Goal: Check status: Check status

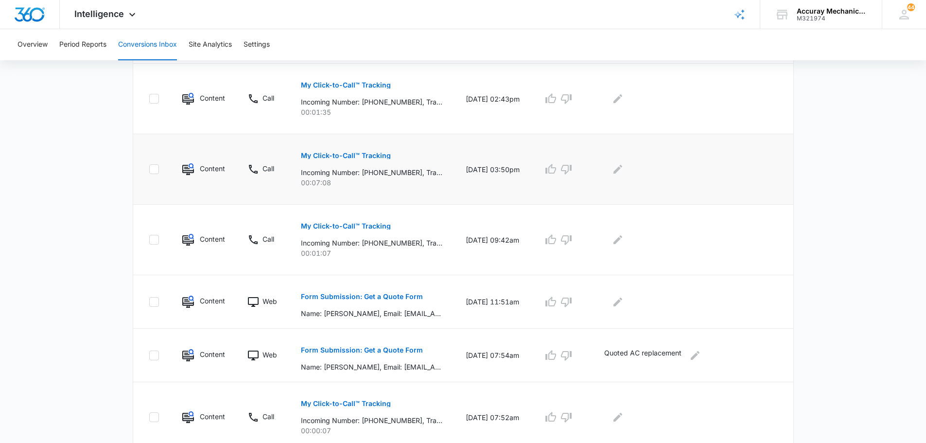
scroll to position [531, 0]
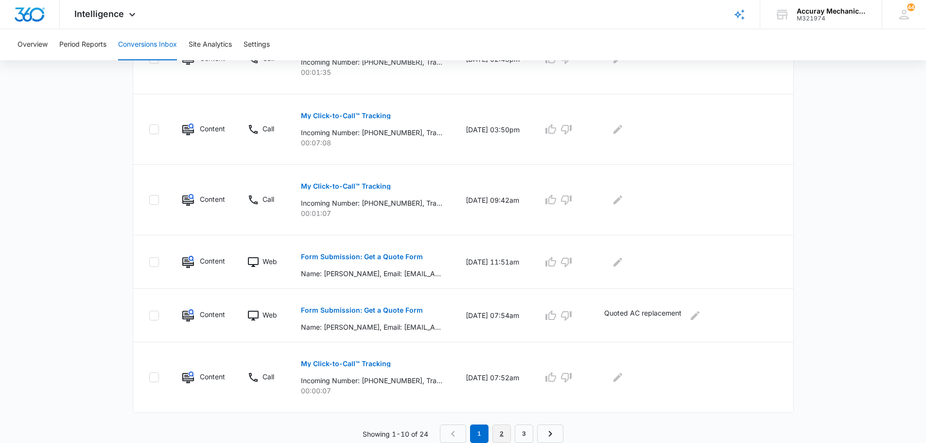
click at [500, 434] on link "2" at bounding box center [502, 434] width 18 height 18
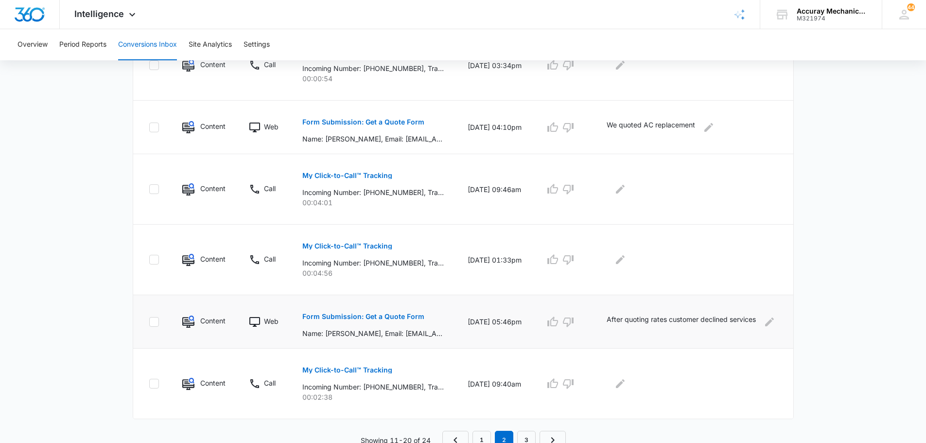
scroll to position [548, 0]
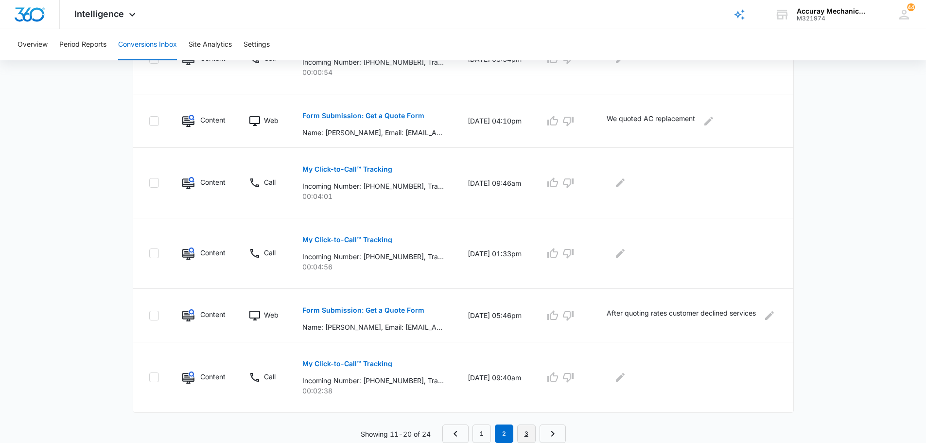
click at [523, 434] on link "3" at bounding box center [526, 434] width 18 height 18
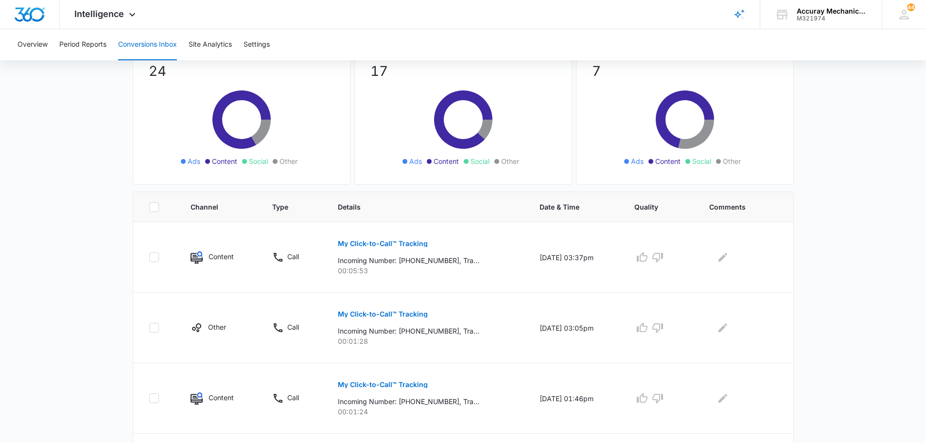
scroll to position [176, 0]
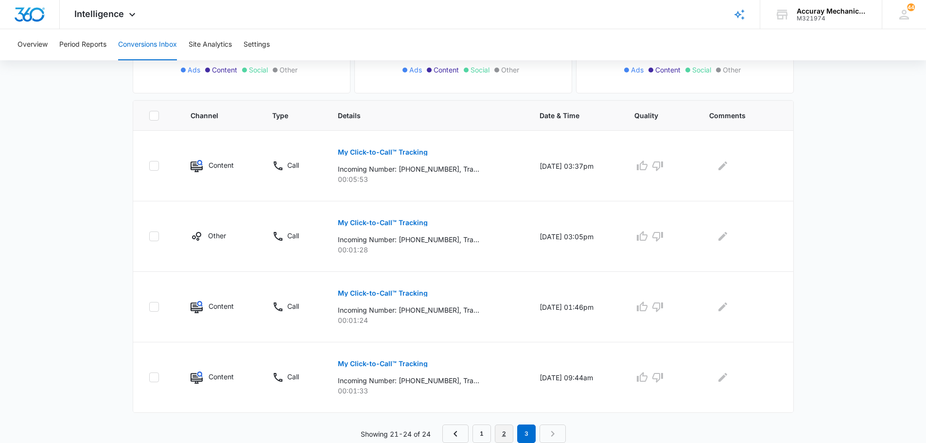
click at [505, 432] on link "2" at bounding box center [504, 434] width 18 height 18
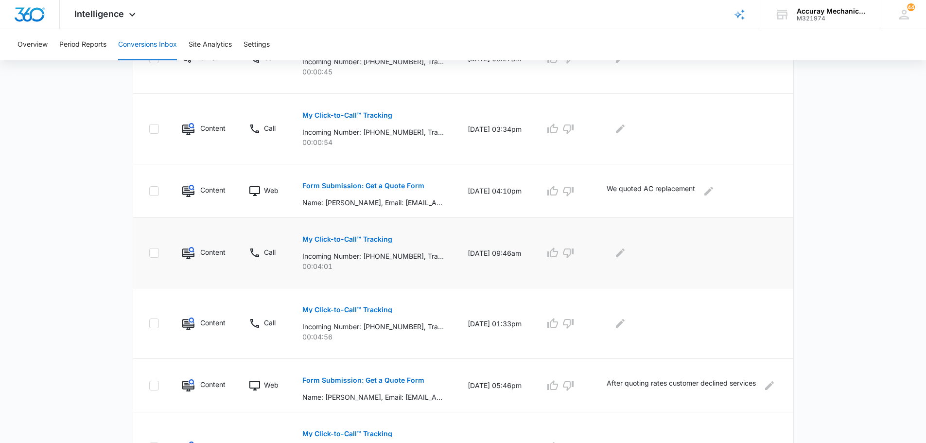
scroll to position [548, 0]
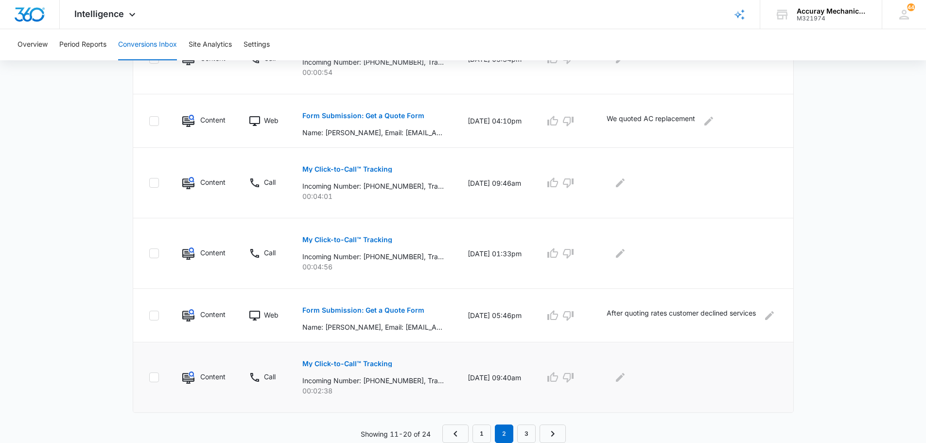
click at [371, 361] on p "My Click-to-Call™ Tracking" at bounding box center [347, 363] width 90 height 7
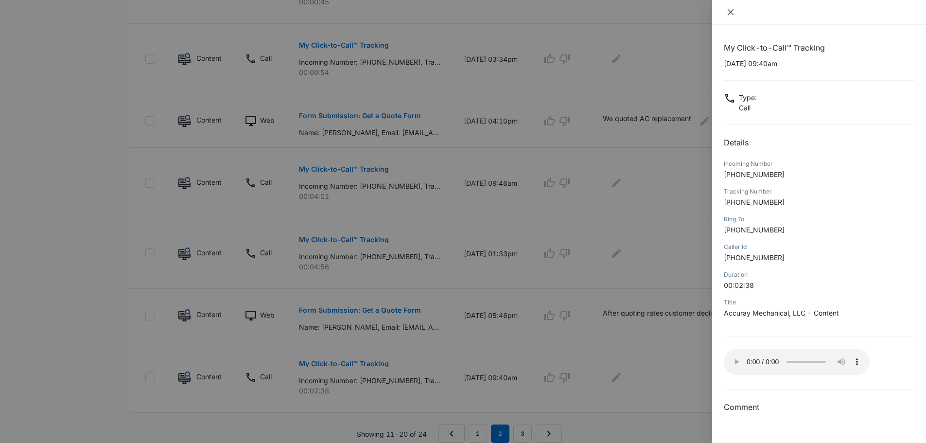
click at [732, 11] on icon "close" at bounding box center [731, 12] width 6 height 6
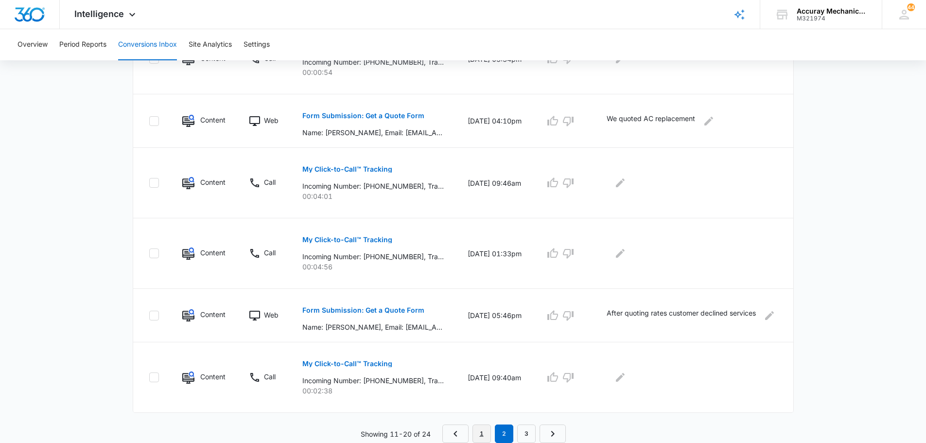
click at [479, 433] on link "1" at bounding box center [482, 434] width 18 height 18
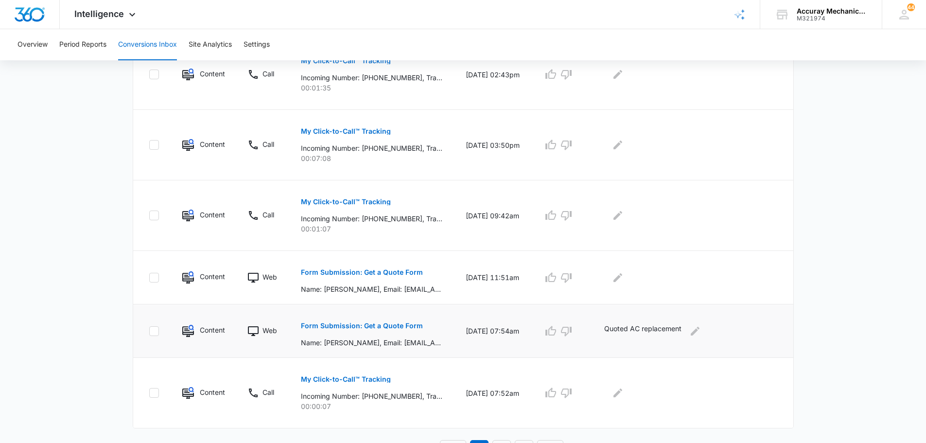
scroll to position [531, 0]
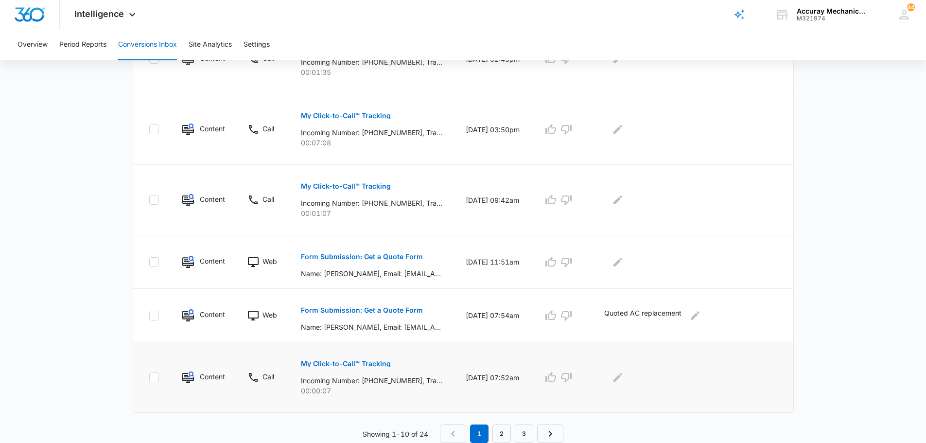
click at [399, 385] on p "Incoming Number: [PHONE_NUMBER], Tracking Number: [PHONE_NUMBER], Ring To: [PHO…" at bounding box center [372, 380] width 142 height 10
click at [389, 375] on p "Incoming Number: [PHONE_NUMBER], Tracking Number: [PHONE_NUMBER], Ring To: [PHO…" at bounding box center [372, 380] width 142 height 10
click at [376, 362] on p "My Click-to-Call™ Tracking" at bounding box center [346, 363] width 90 height 7
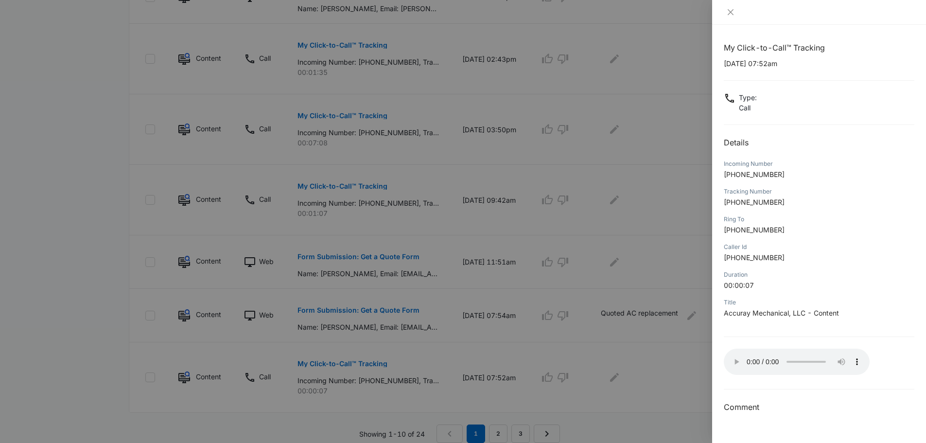
click at [831, 252] on div "Caller Id [PHONE_NUMBER]" at bounding box center [819, 256] width 191 height 28
click at [728, 12] on icon "close" at bounding box center [731, 12] width 8 height 8
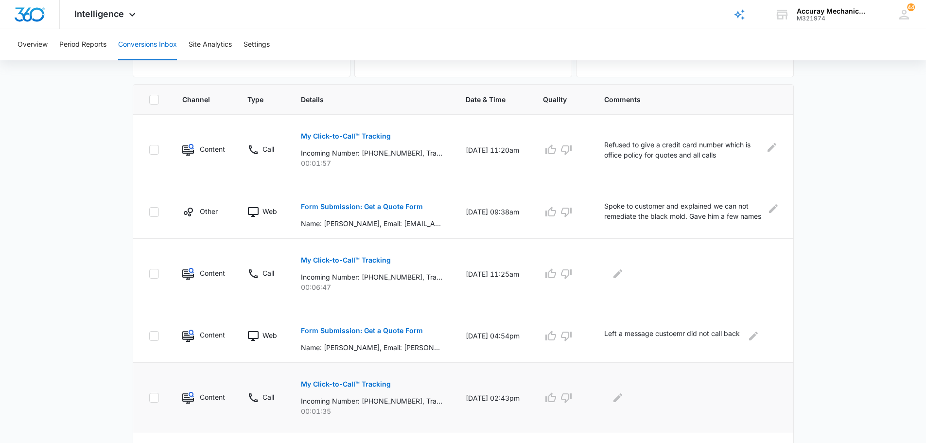
scroll to position [190, 0]
click at [371, 384] on p "My Click-to-Call™ Tracking" at bounding box center [346, 385] width 90 height 7
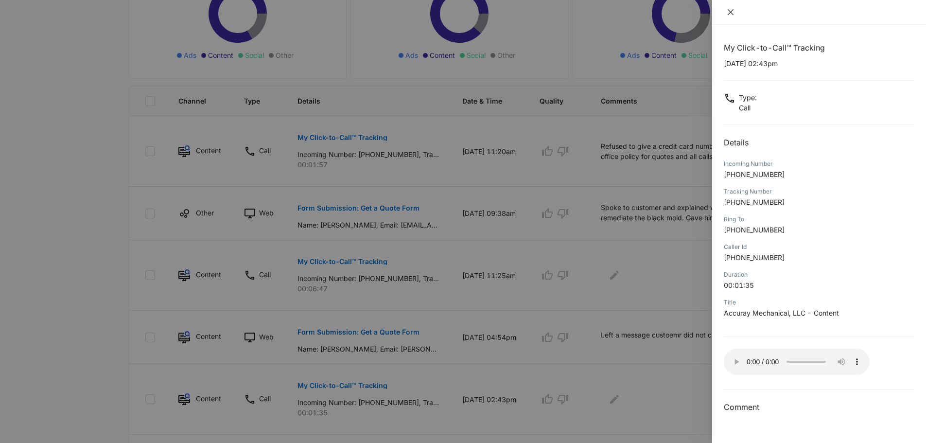
click at [731, 9] on icon "close" at bounding box center [731, 12] width 8 height 8
